Goal: Use online tool/utility: Utilize a website feature to perform a specific function

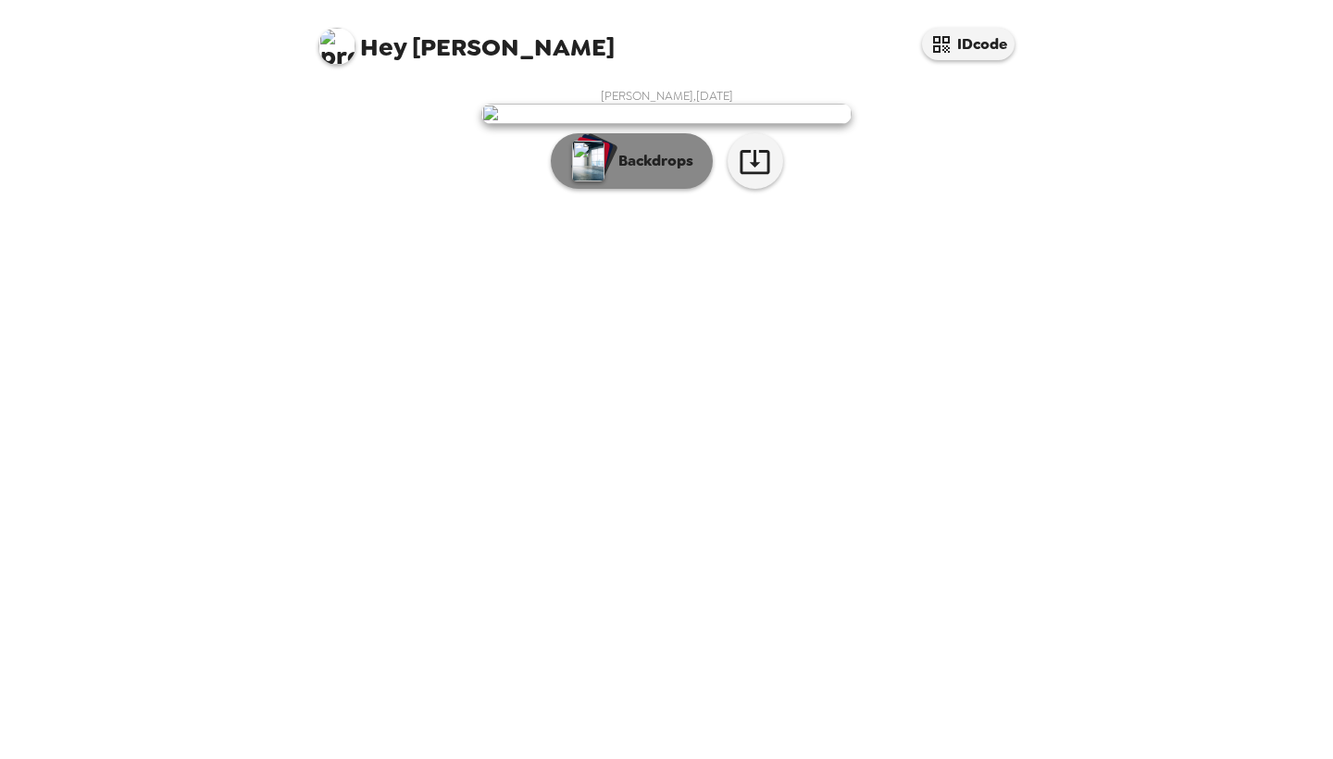
click at [669, 172] on p "Backdrops" at bounding box center [651, 161] width 84 height 22
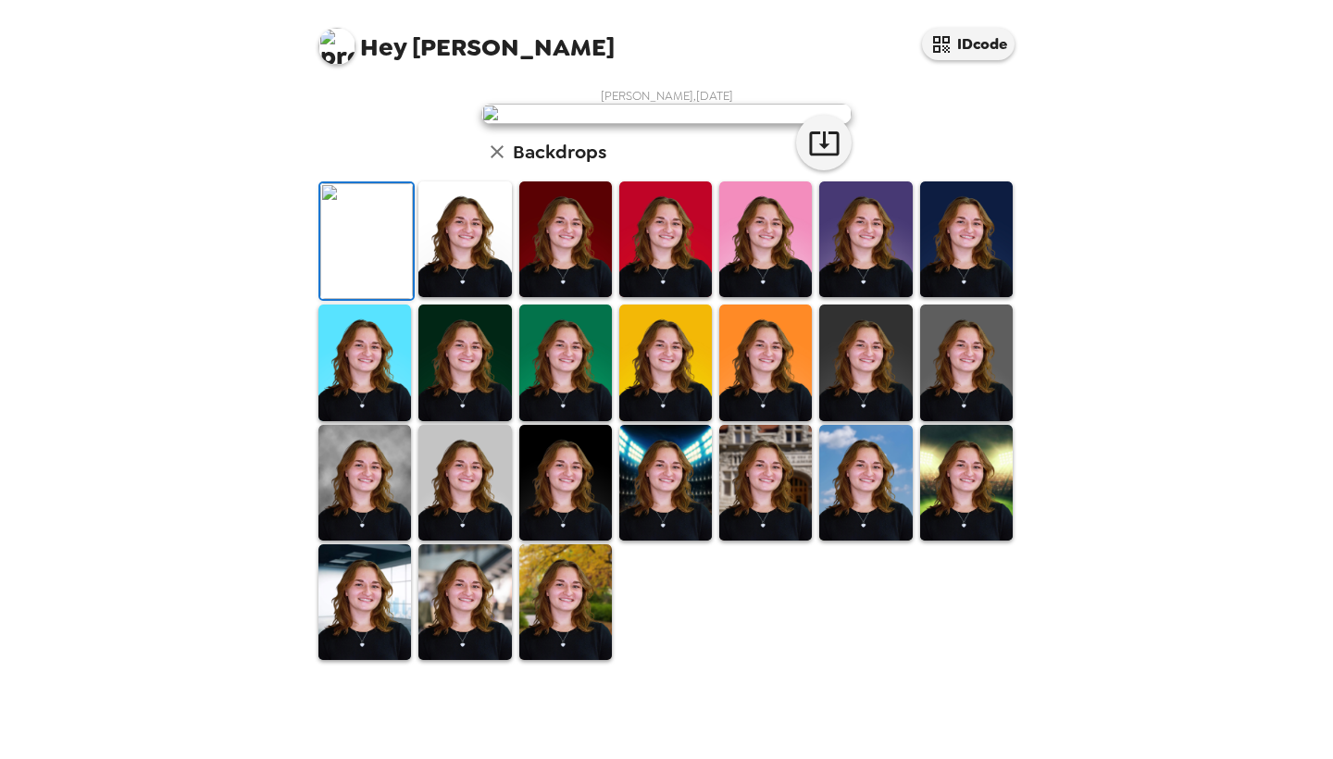
click at [944, 297] on img at bounding box center [966, 239] width 93 height 116
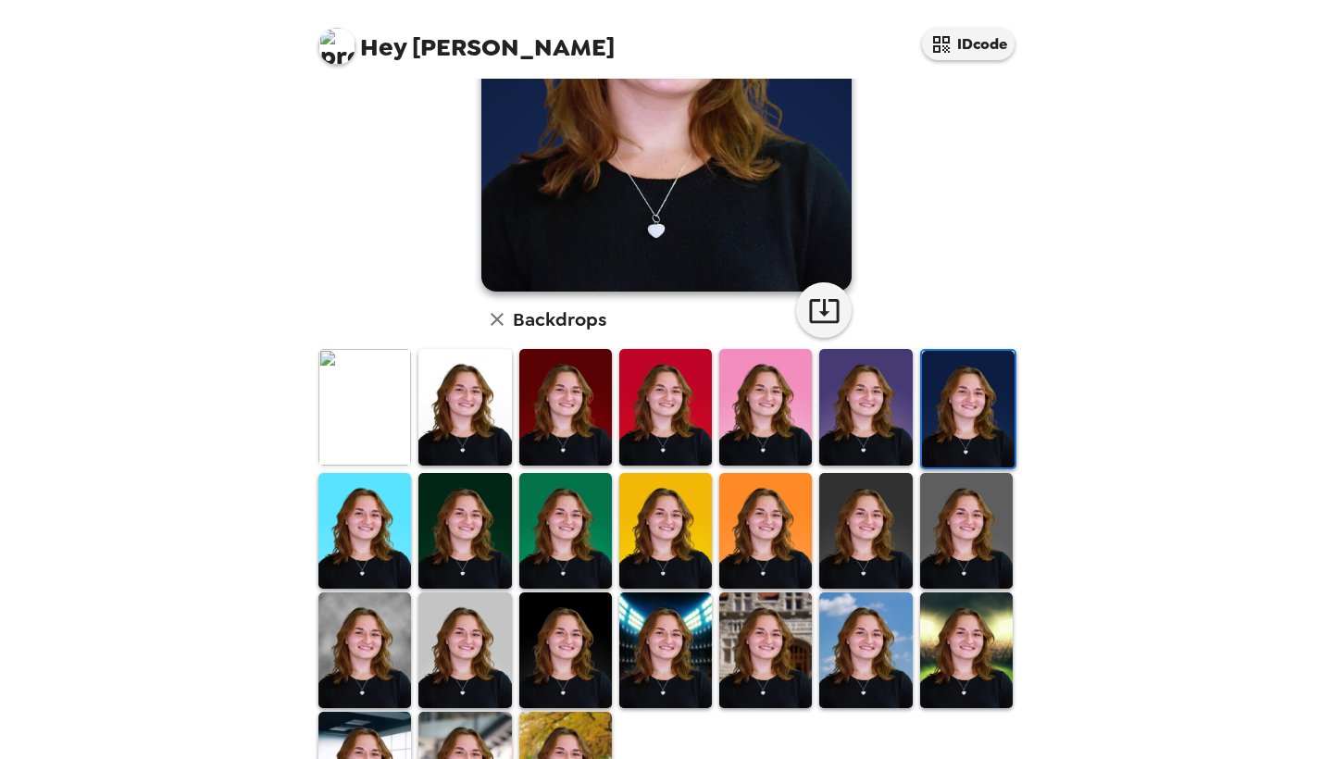
scroll to position [281, 0]
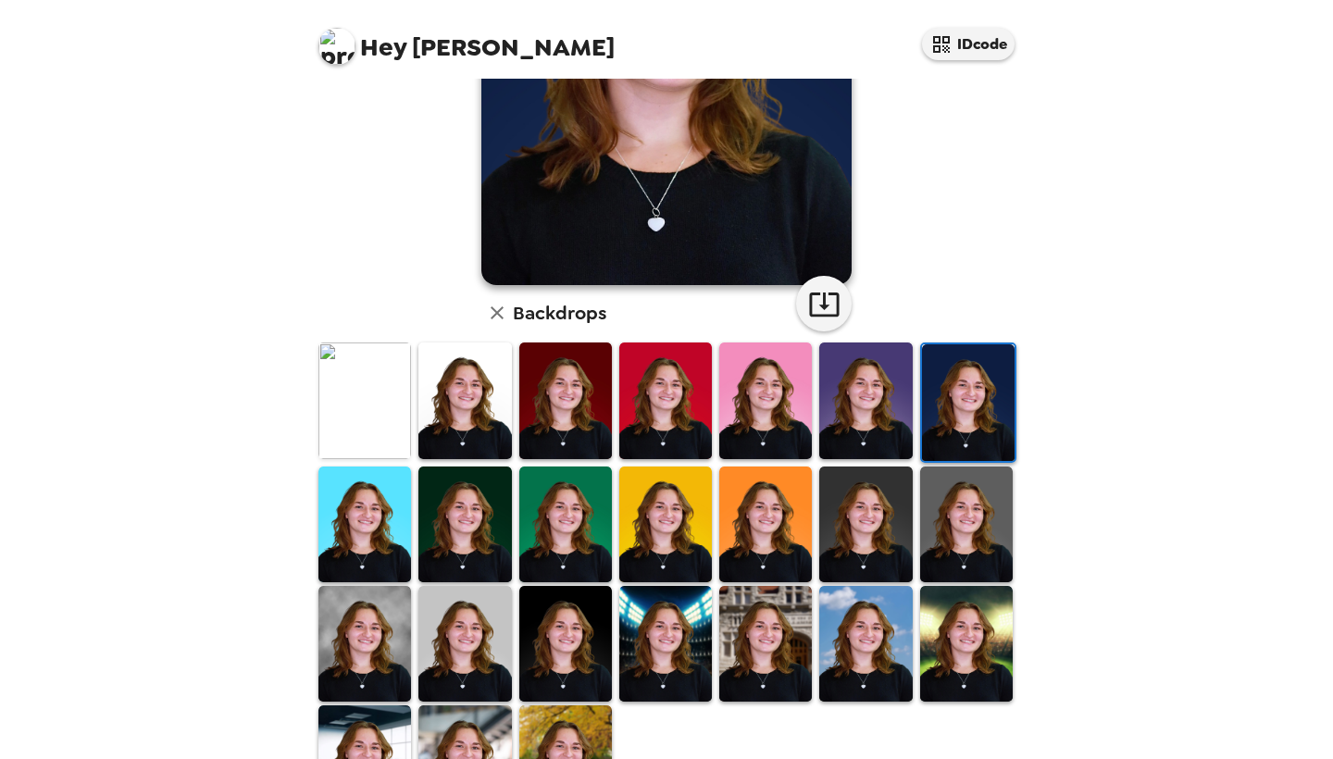
click at [474, 509] on img at bounding box center [465, 525] width 93 height 116
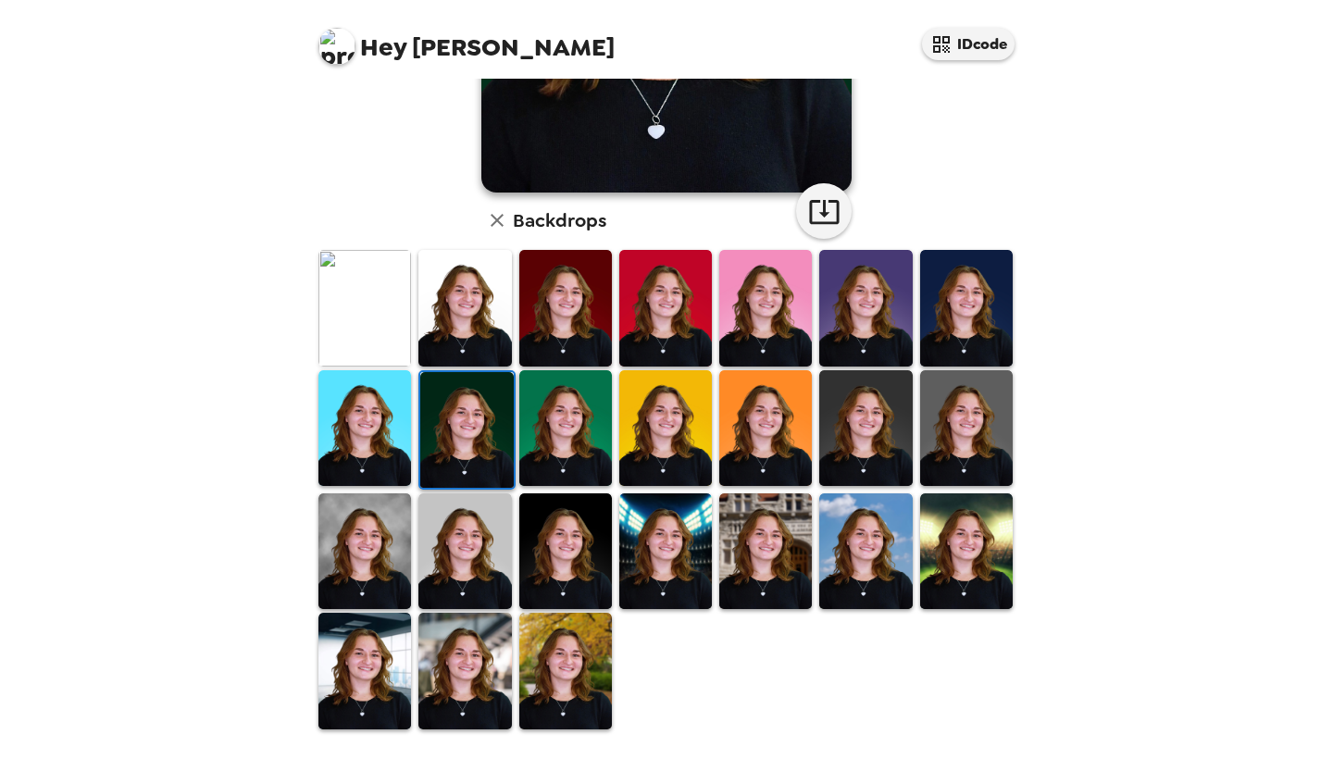
scroll to position [374, 0]
click at [592, 581] on img at bounding box center [565, 552] width 93 height 116
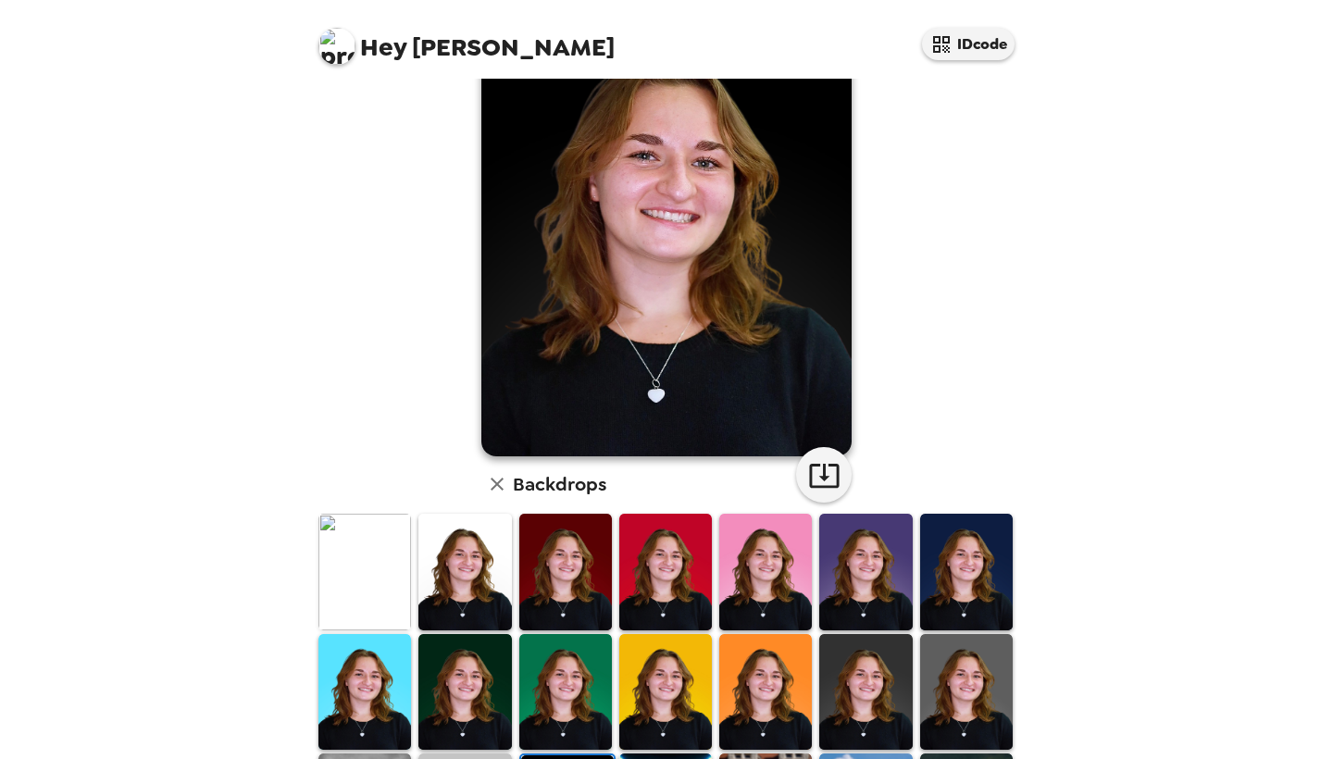
scroll to position [108, 0]
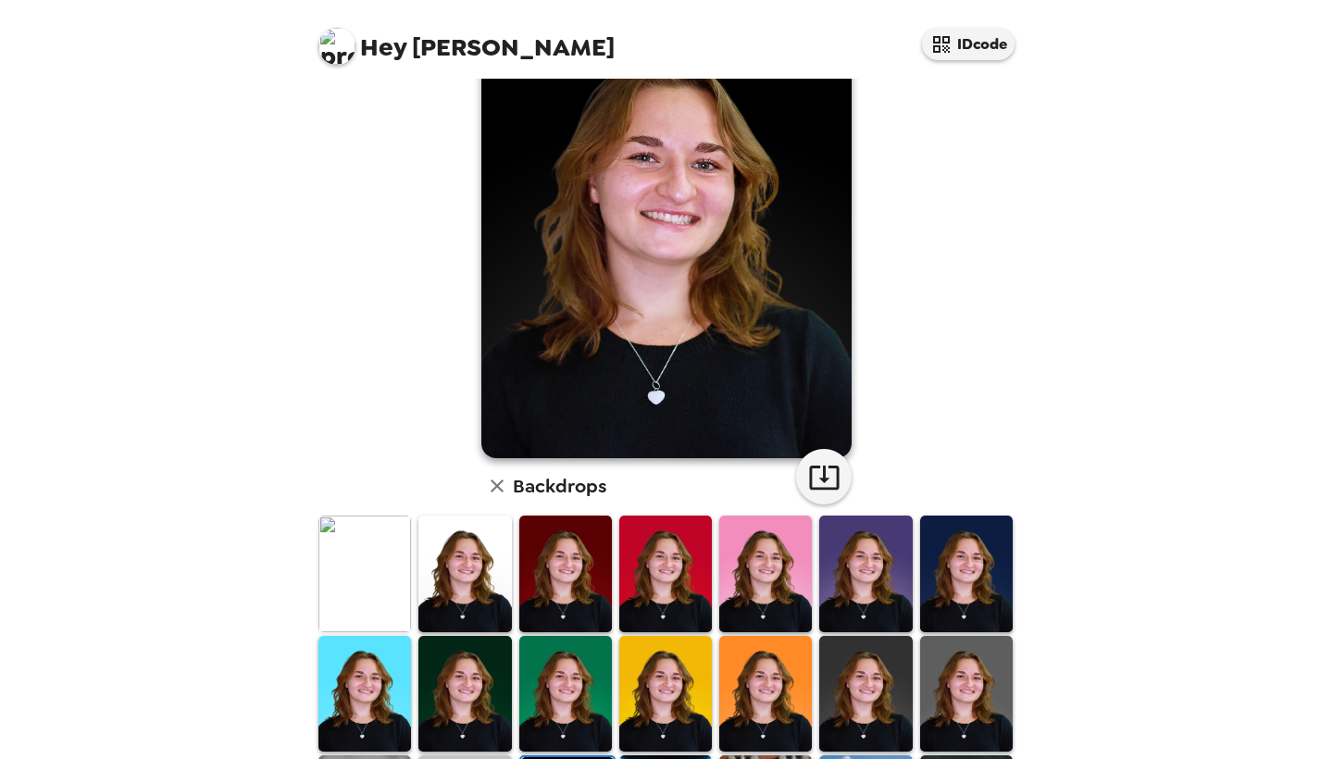
click at [472, 556] on img at bounding box center [465, 574] width 93 height 116
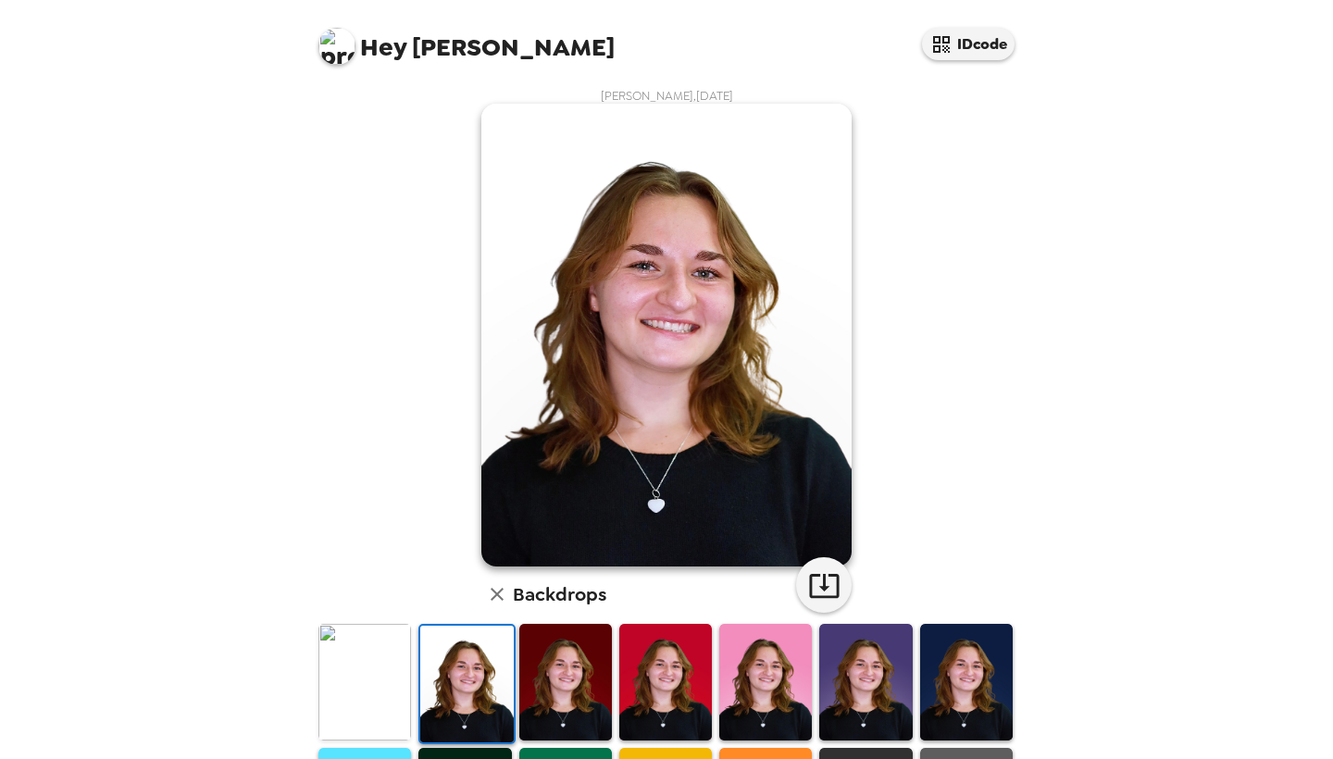
scroll to position [0, 0]
click at [823, 589] on icon "button" at bounding box center [824, 586] width 30 height 24
click at [329, 281] on div "lydia fraser , 09-18-2025 Backdrops" at bounding box center [667, 597] width 704 height 1018
